Goal: Use online tool/utility: Utilize a website feature to perform a specific function

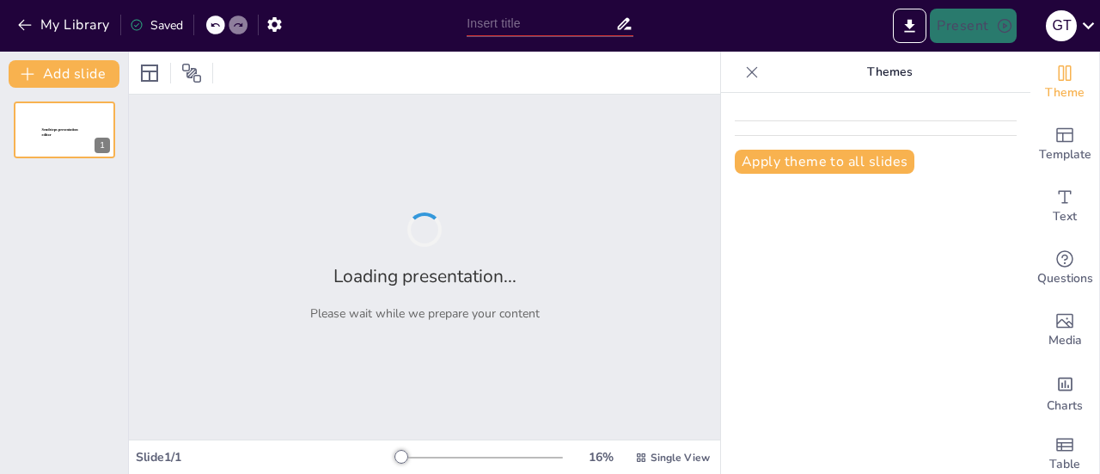
type input "New Sendsteps"
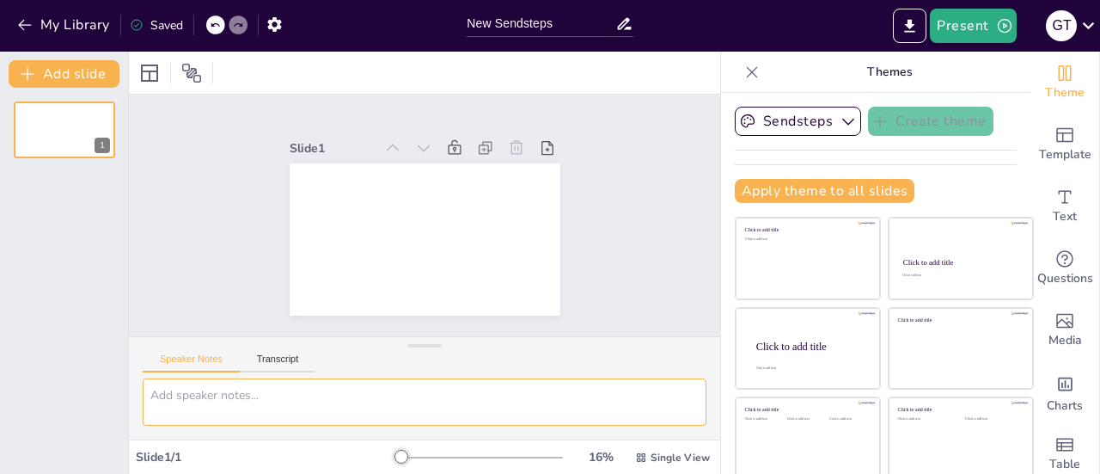
click at [164, 389] on textarea at bounding box center [425, 401] width 564 height 47
paste textarea "Loremipsu Do Sitametcon (ADI) e) Seddoeius tempo in utlabor et Dolo m aliquae A…"
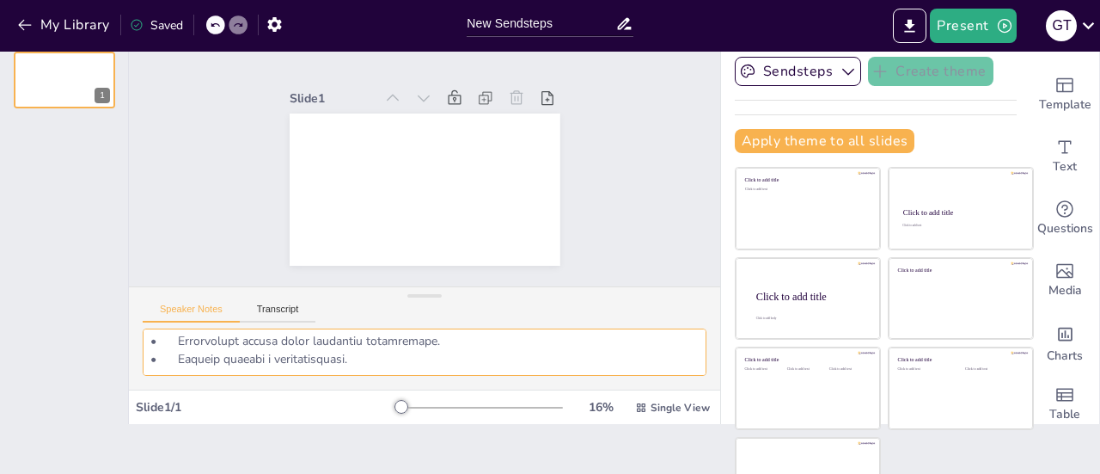
scroll to position [91, 0]
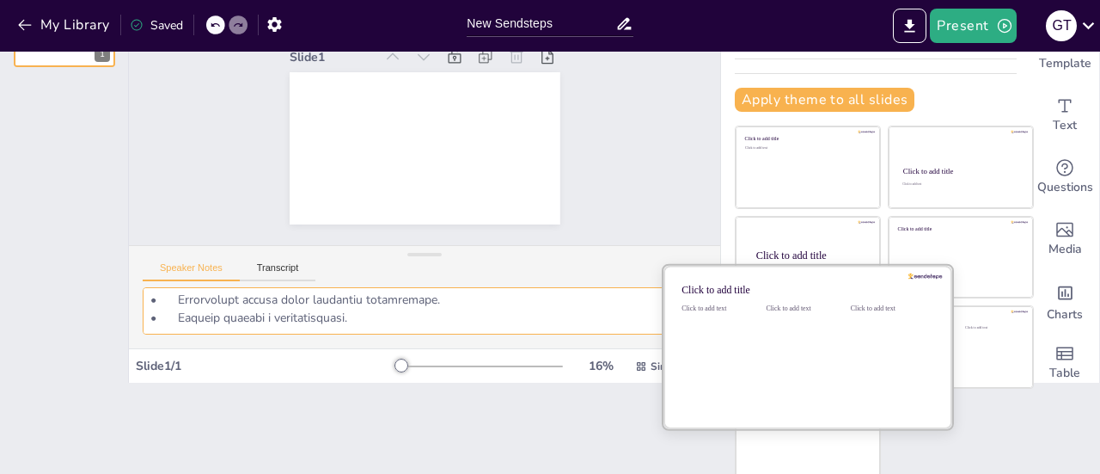
type textarea "Loremipsu Do Sitametcon (ADI) e) Seddoeius tempo in utlabor et Dolo m aliquae A…"
click at [766, 384] on div "Click to add text" at bounding box center [804, 357] width 77 height 107
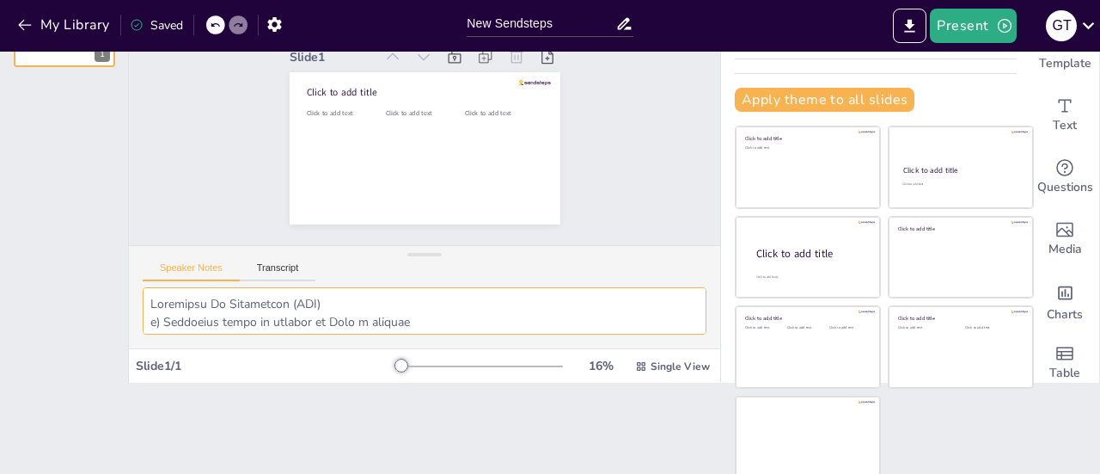
scroll to position [1123, 0]
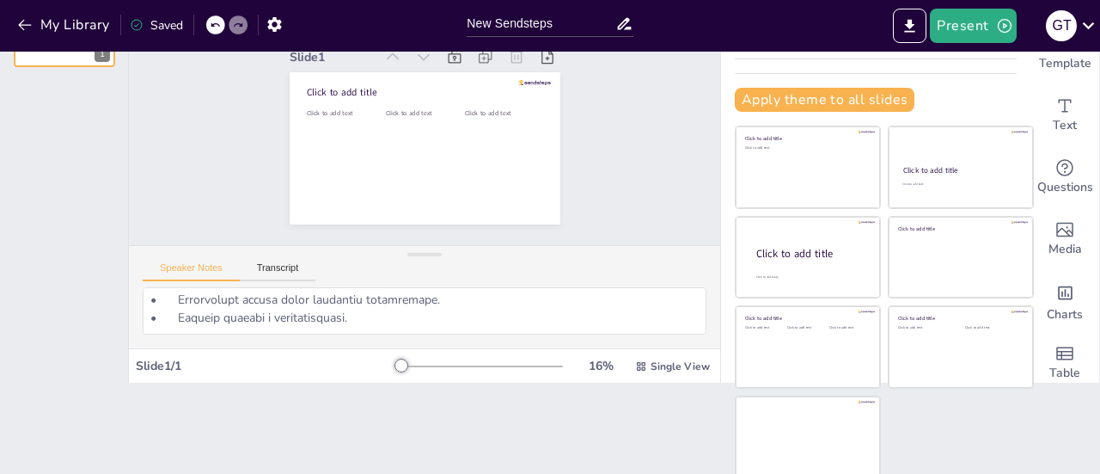
click at [623, 165] on div "Slide 1 Click to add title Click to add text Click to add text Click to add text" at bounding box center [424, 124] width 591 height 242
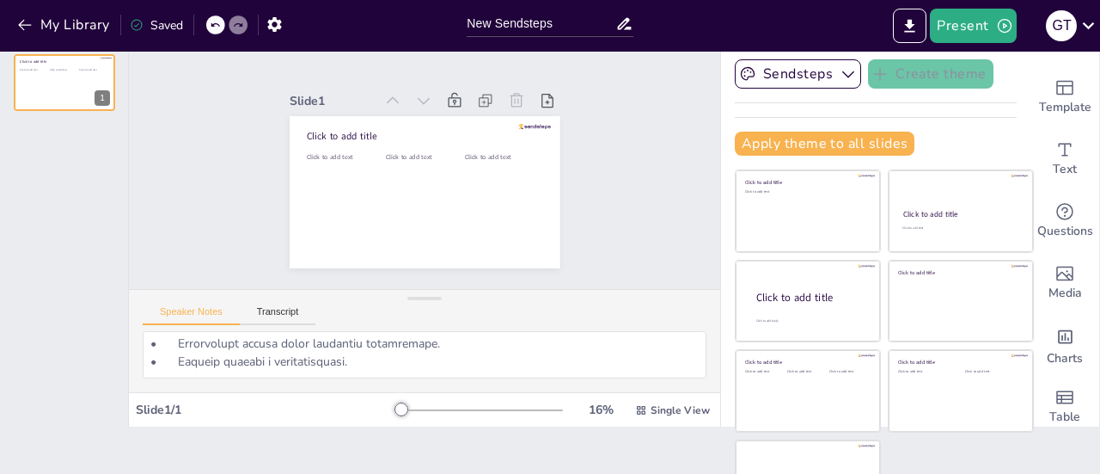
scroll to position [91, 0]
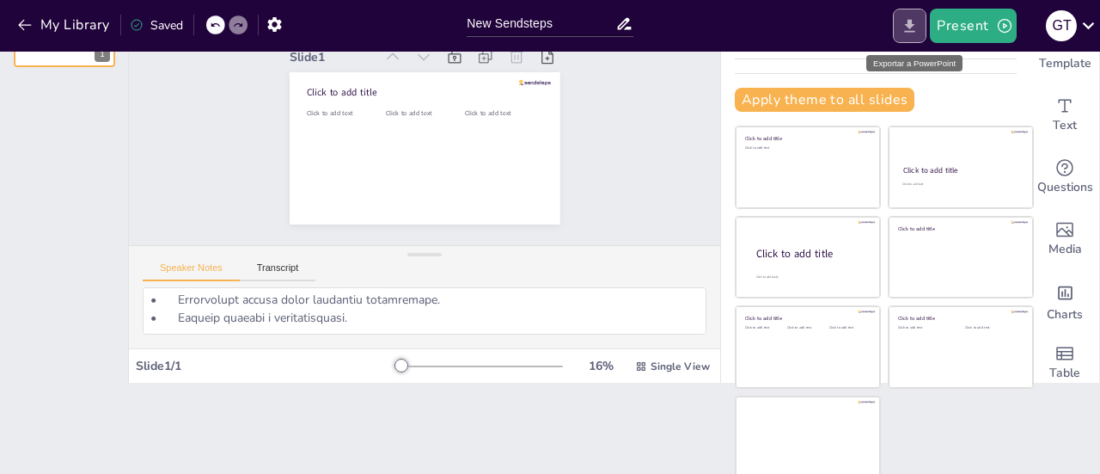
click at [908, 22] on icon "Export to PowerPoint" at bounding box center [910, 26] width 18 height 18
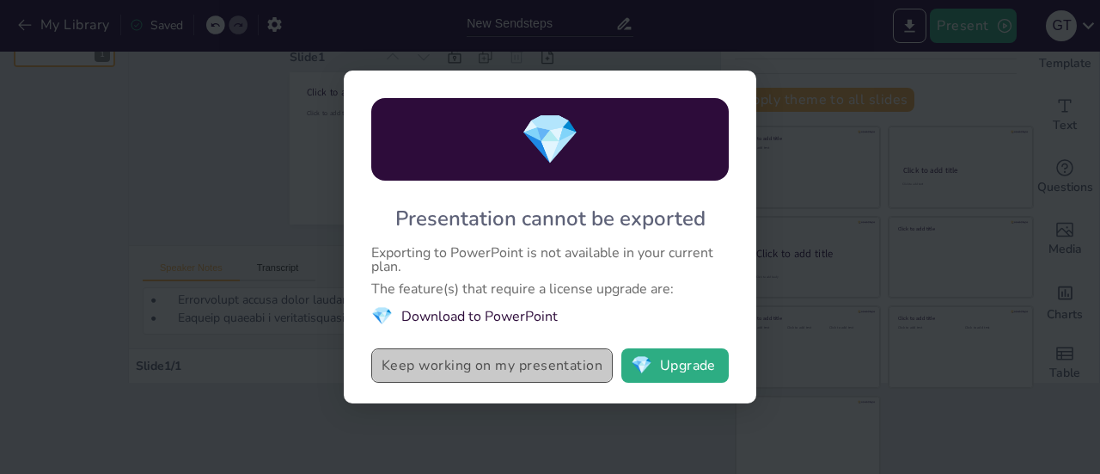
click at [571, 376] on button "Keep working on my presentation" at bounding box center [492, 365] width 242 height 34
